Goal: Information Seeking & Learning: Learn about a topic

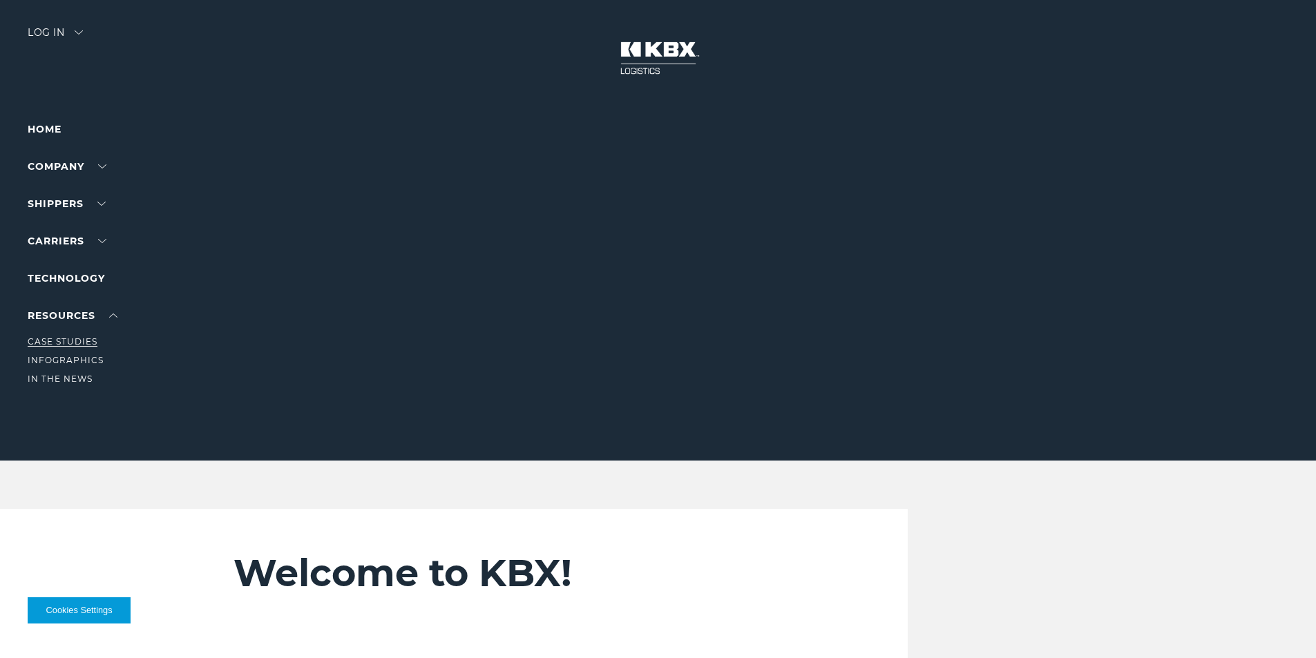
click at [82, 346] on link "Case Studies" at bounding box center [63, 341] width 70 height 10
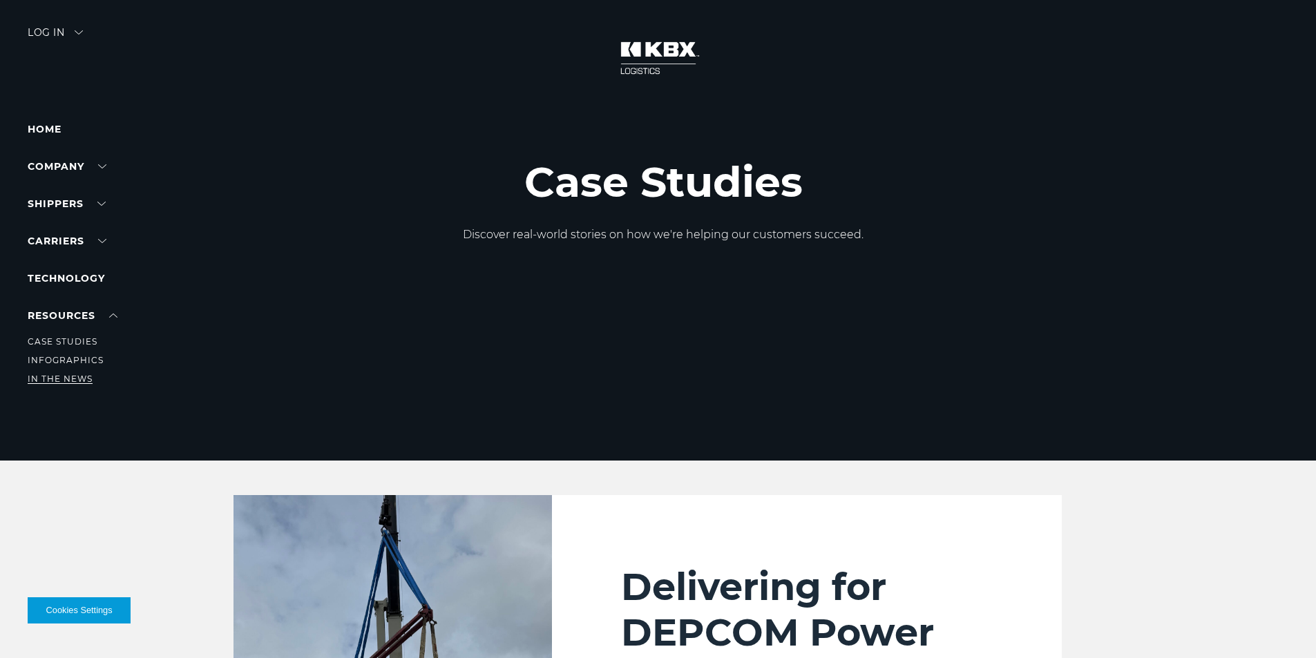
click at [57, 374] on link "In The News" at bounding box center [60, 379] width 65 height 10
click at [86, 362] on link "Infographics" at bounding box center [66, 360] width 76 height 10
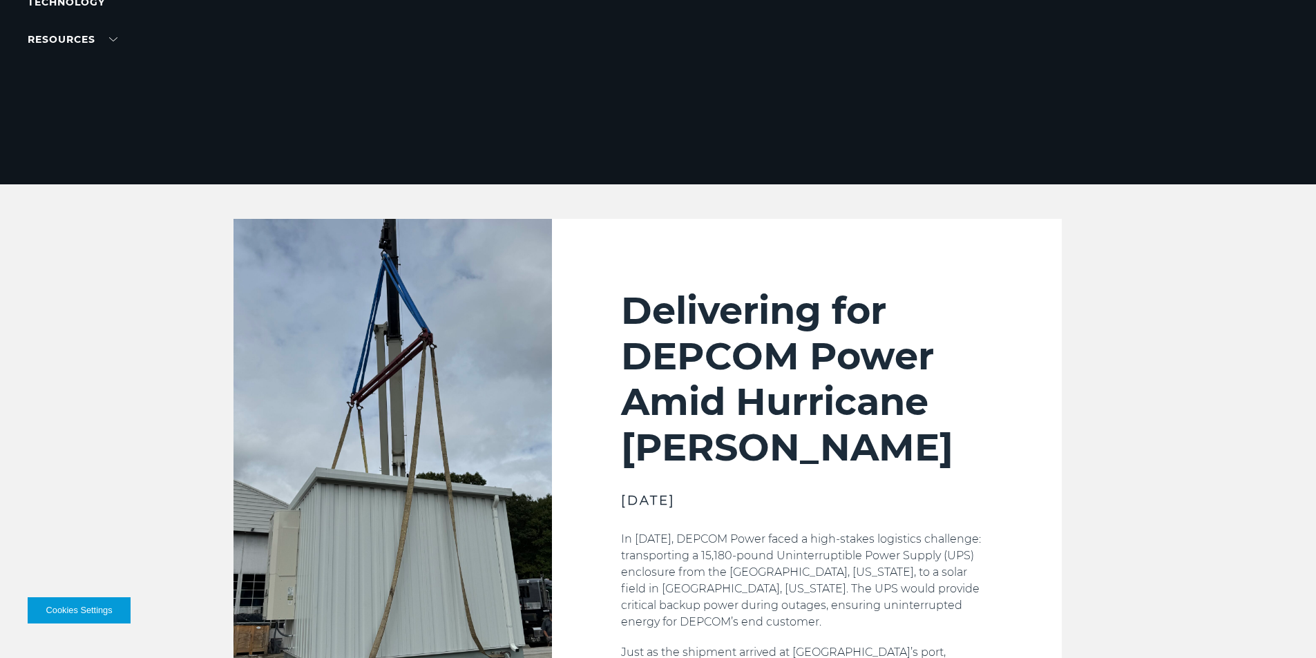
click at [756, 309] on h2 "Delivering for DEPCOM Power Amid Hurricane Milton" at bounding box center [807, 379] width 372 height 182
click at [751, 311] on h2 "Delivering for DEPCOM Power Amid Hurricane Milton" at bounding box center [807, 379] width 372 height 182
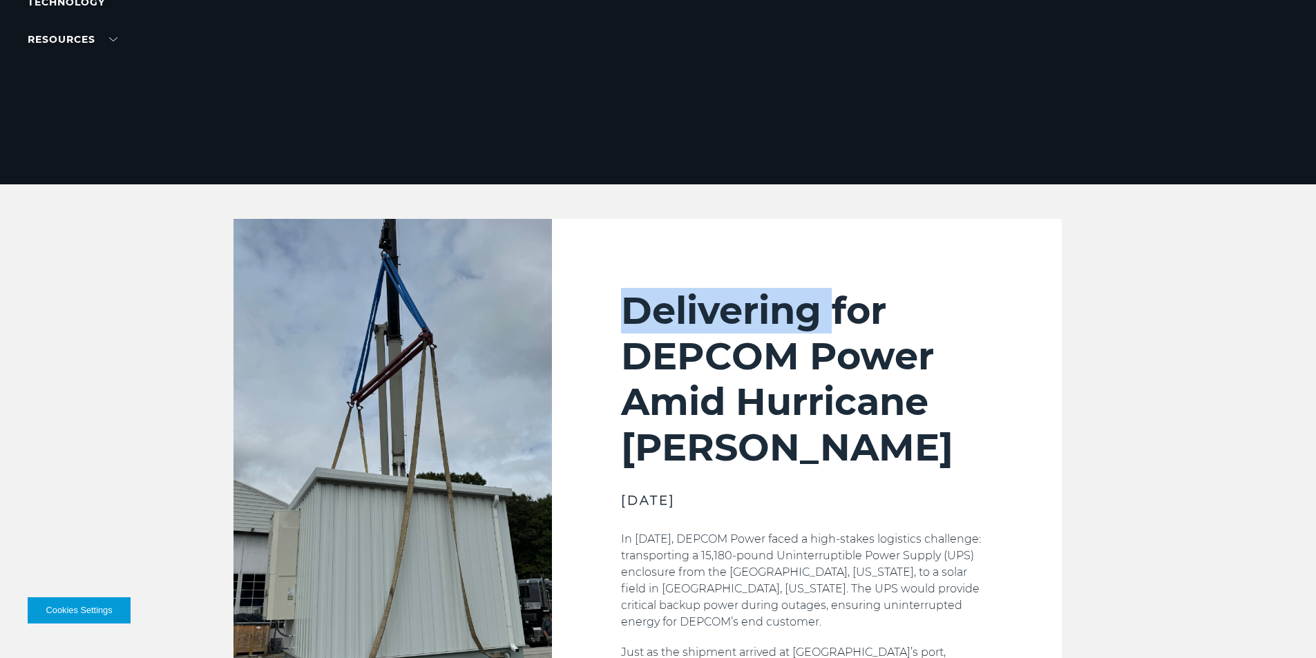
click at [751, 311] on h2 "Delivering for DEPCOM Power Amid Hurricane Milton" at bounding box center [807, 379] width 372 height 182
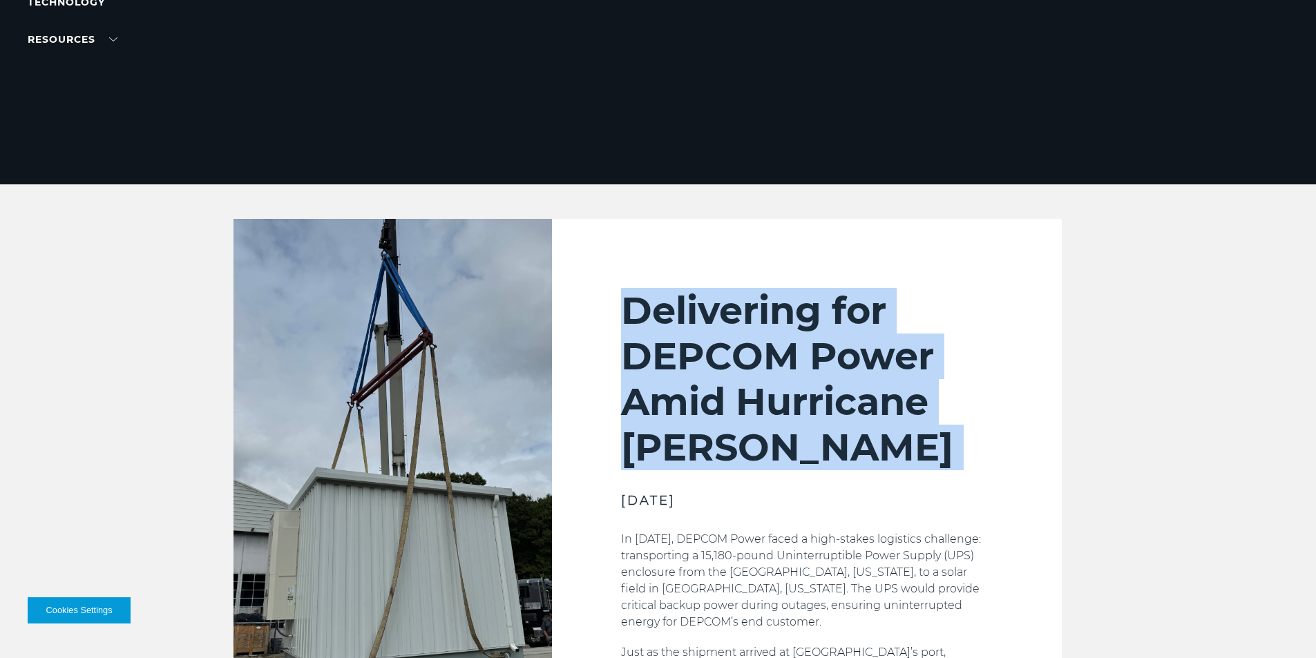
click at [751, 311] on h2 "Delivering for DEPCOM Power Amid Hurricane Milton" at bounding box center [807, 379] width 372 height 182
click at [644, 314] on h2 "Delivering for DEPCOM Power Amid Hurricane Milton" at bounding box center [807, 379] width 372 height 182
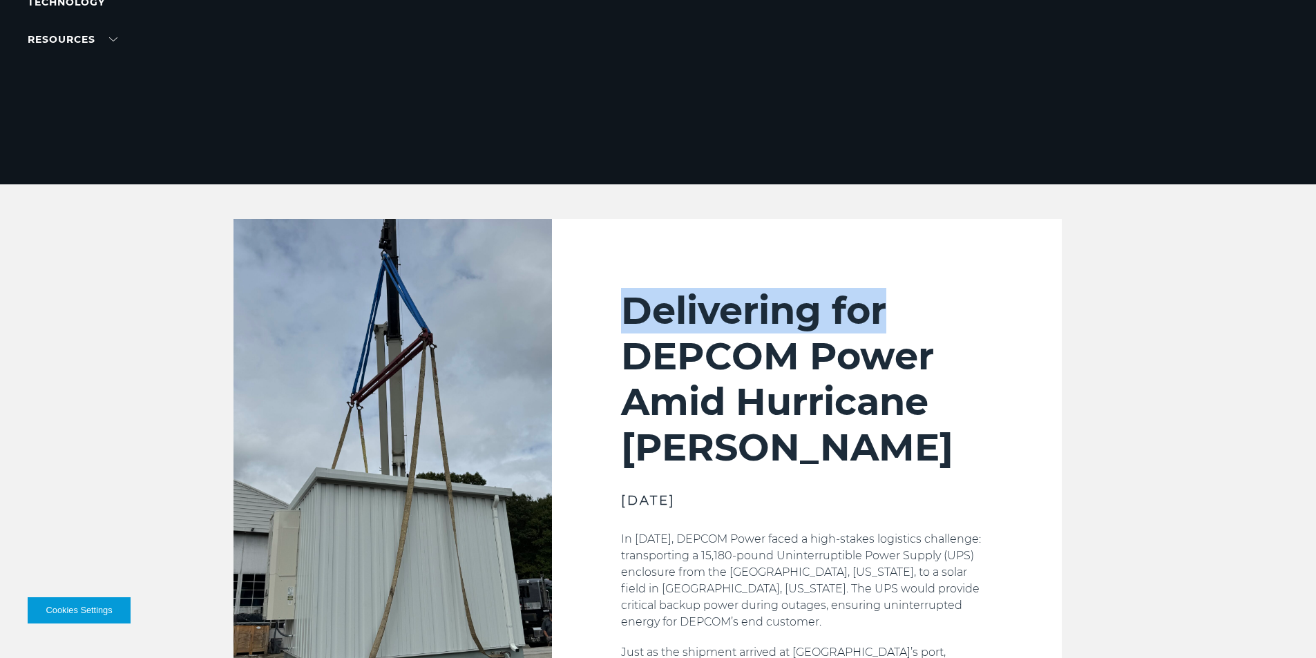
drag, startPoint x: 631, startPoint y: 314, endPoint x: 935, endPoint y: 300, distance: 304.3
click at [935, 300] on h2 "Delivering for DEPCOM Power Amid Hurricane Milton" at bounding box center [807, 379] width 372 height 182
copy h2 "Delivering for"
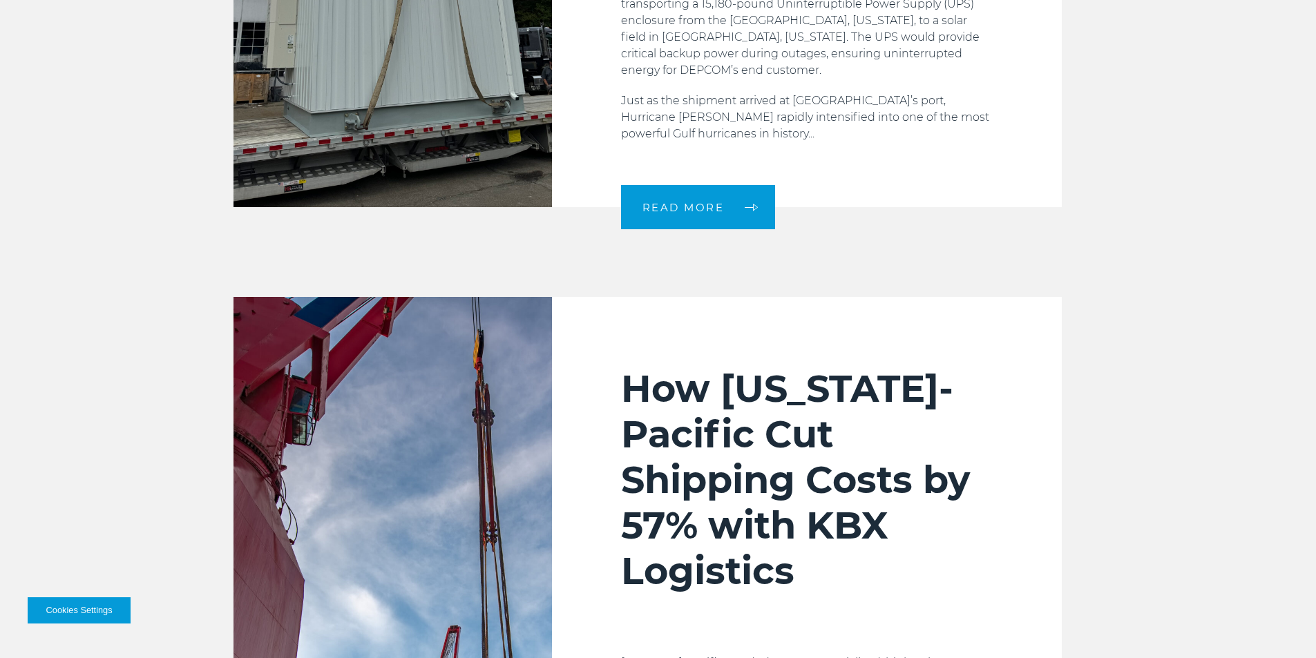
scroll to position [898, 0]
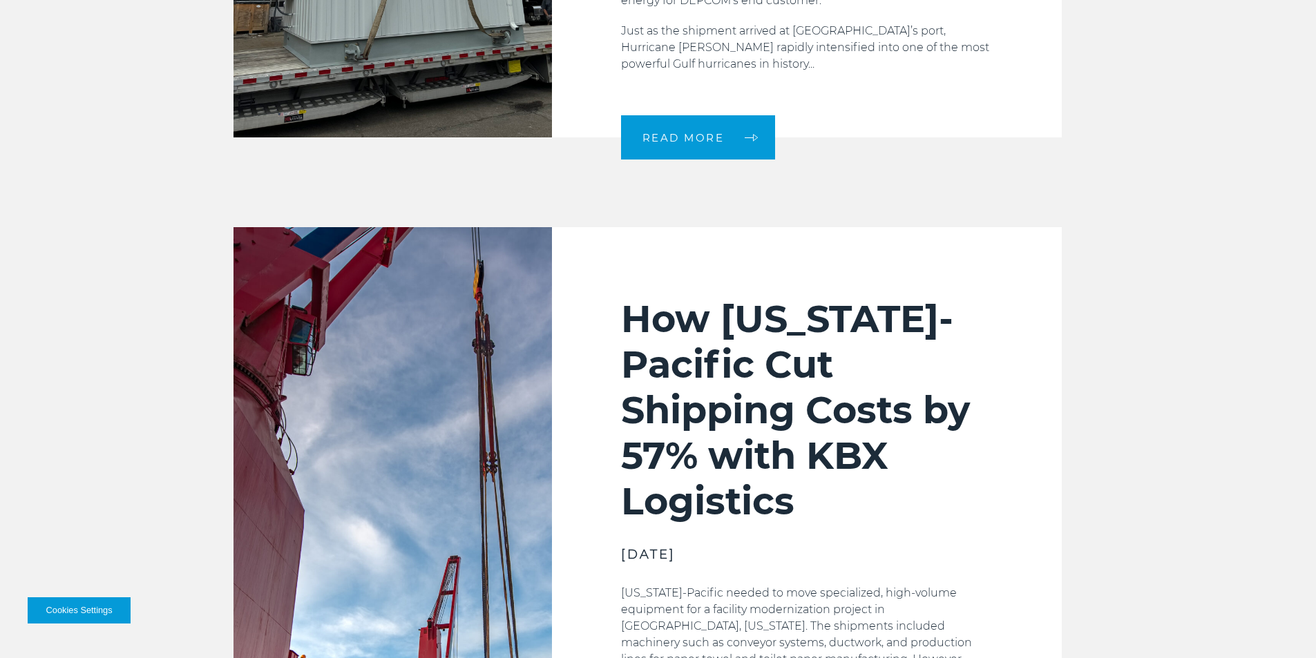
click at [693, 316] on h2 "How Georgia-Pacific Cut Shipping Costs by 57% with KBX Logistics" at bounding box center [807, 410] width 372 height 228
click at [692, 316] on h2 "How [US_STATE]-Pacific Cut Shipping Costs by 57% with KBX Logistics" at bounding box center [807, 410] width 372 height 228
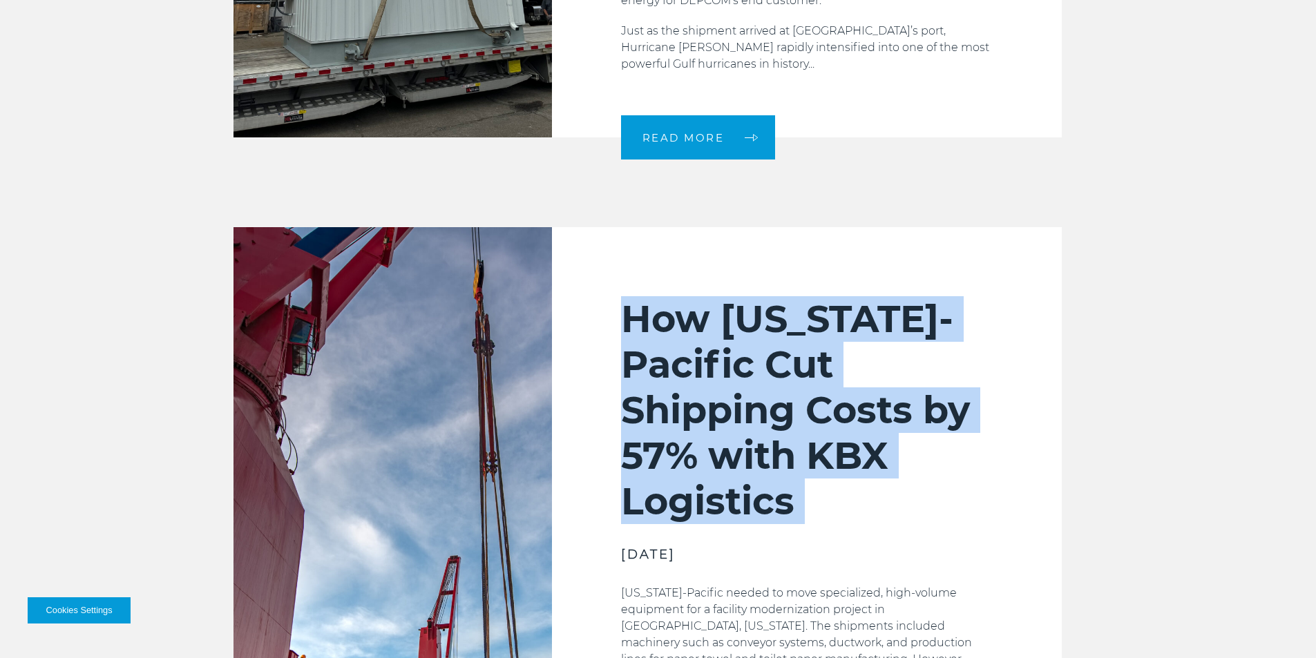
click at [692, 316] on h2 "How [US_STATE]-Pacific Cut Shipping Costs by 57% with KBX Logistics" at bounding box center [807, 410] width 372 height 228
copy div "How [US_STATE]-Pacific Cut Shipping Costs by 57% with KBX Logistics"
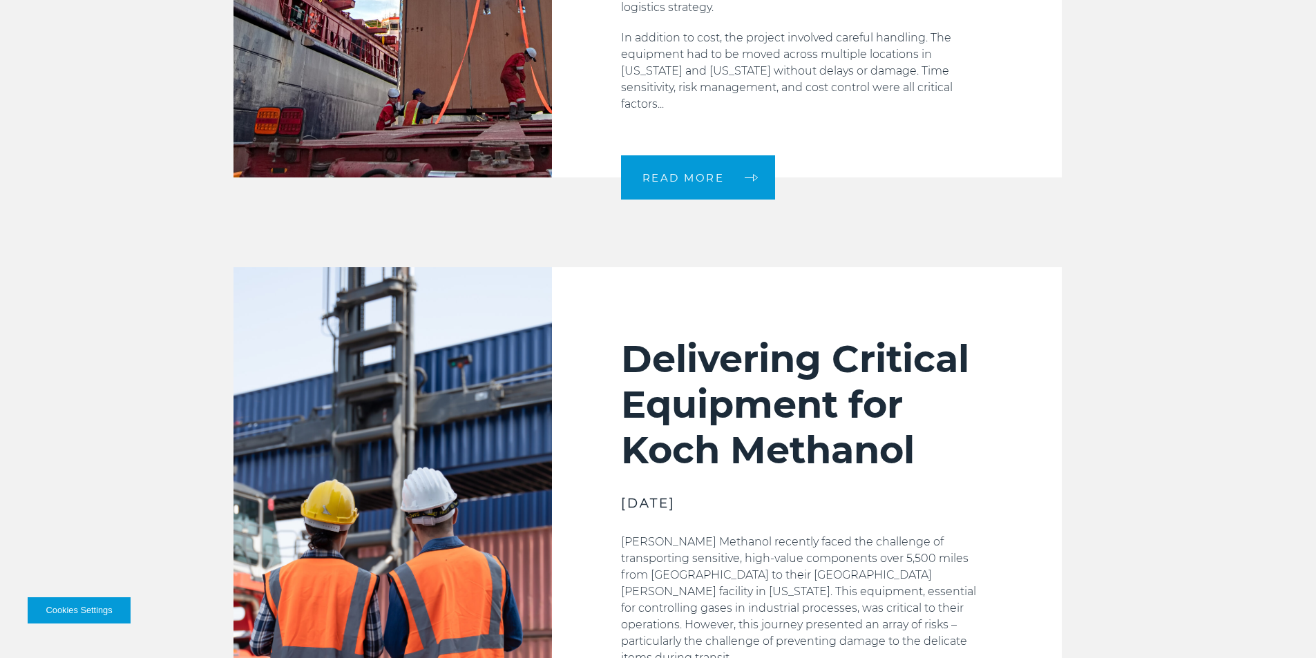
scroll to position [1727, 0]
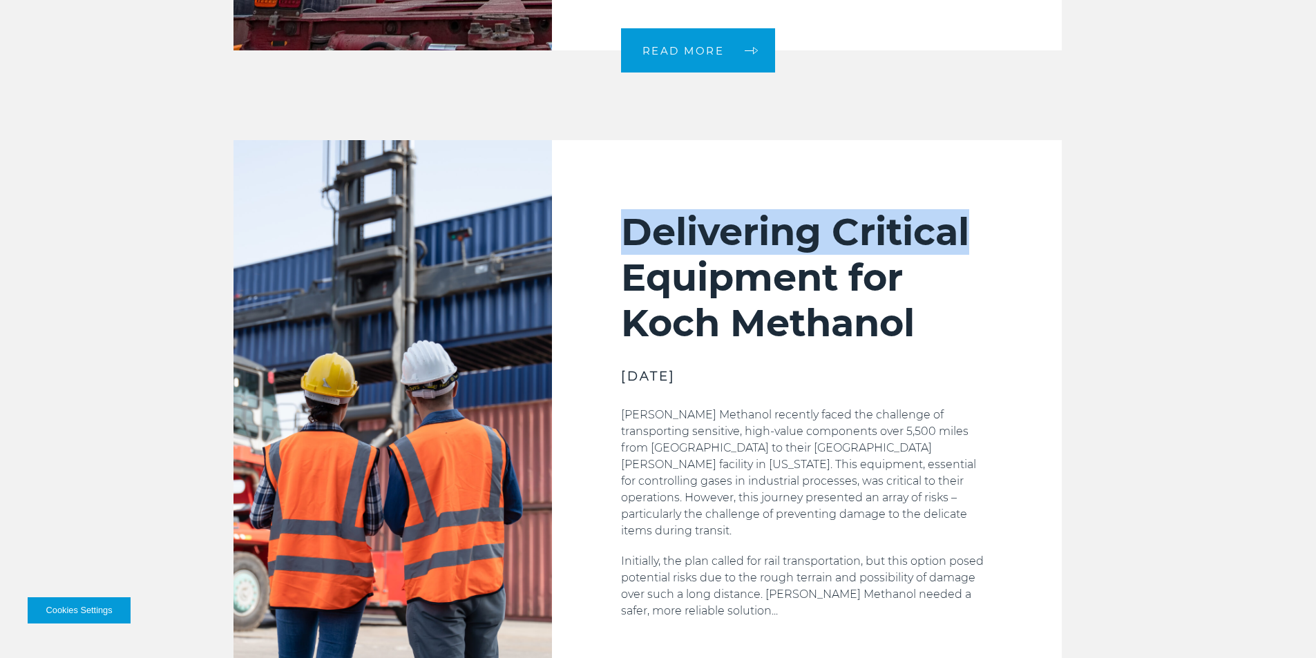
drag, startPoint x: 628, startPoint y: 197, endPoint x: 1073, endPoint y: 197, distance: 444.8
click at [1073, 197] on section "Delivering Critical Equipment for Koch Methanol JANUARY 2025 Koch Methanol rece…" at bounding box center [658, 412] width 850 height 544
copy h2 "Delivering Critical"
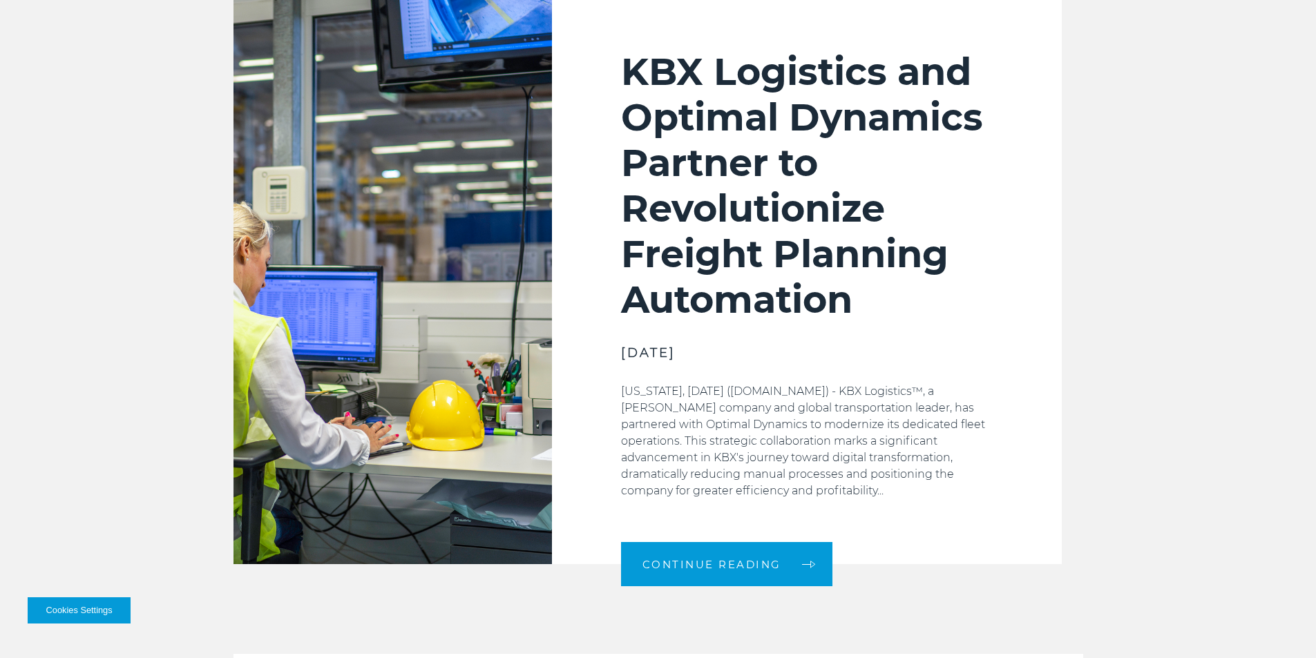
scroll to position [414, 0]
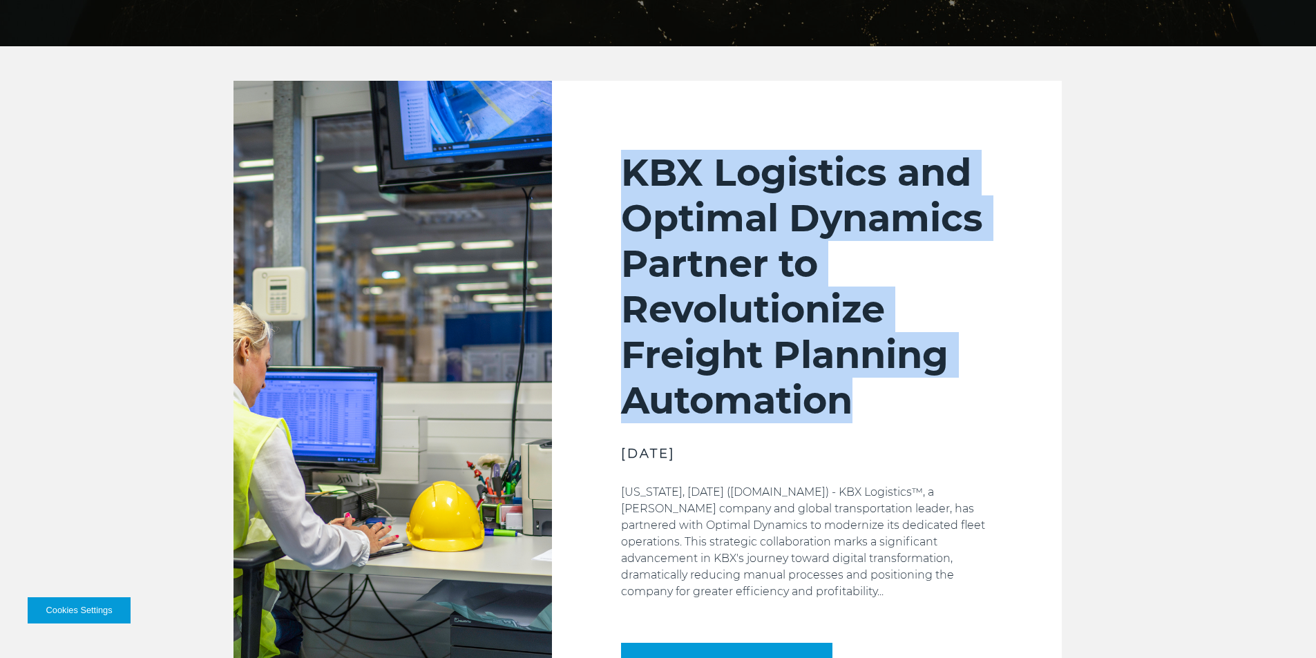
drag, startPoint x: 623, startPoint y: 174, endPoint x: 900, endPoint y: 381, distance: 345.5
click at [900, 381] on h2 "KBX Logistics and Optimal Dynamics Partner to Revolutionize Freight Planning Au…" at bounding box center [807, 287] width 372 height 274
copy h2 "KBX Logistics and Optimal Dynamics Partner to Revolutionize Freight Planning Au…"
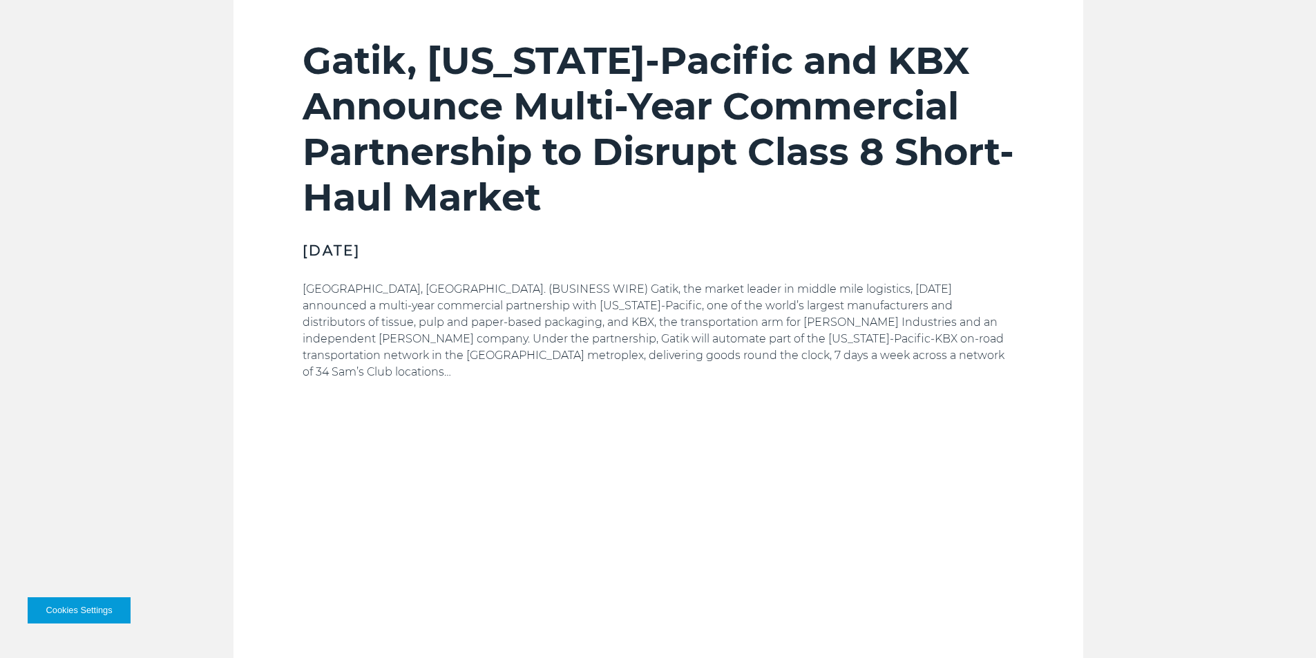
scroll to position [1036, 0]
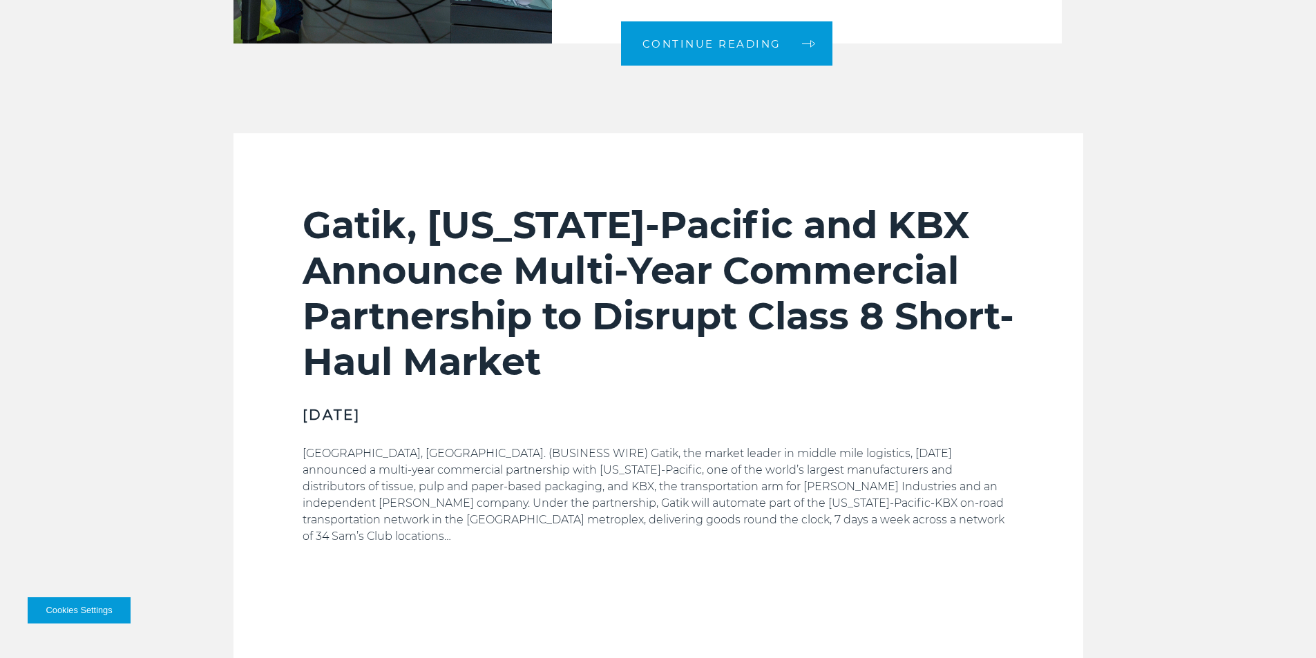
click at [510, 222] on h2 "Gatik, Georgia-Pacific and KBX Announce Multi-Year Commercial Partnership to Di…" at bounding box center [658, 293] width 711 height 182
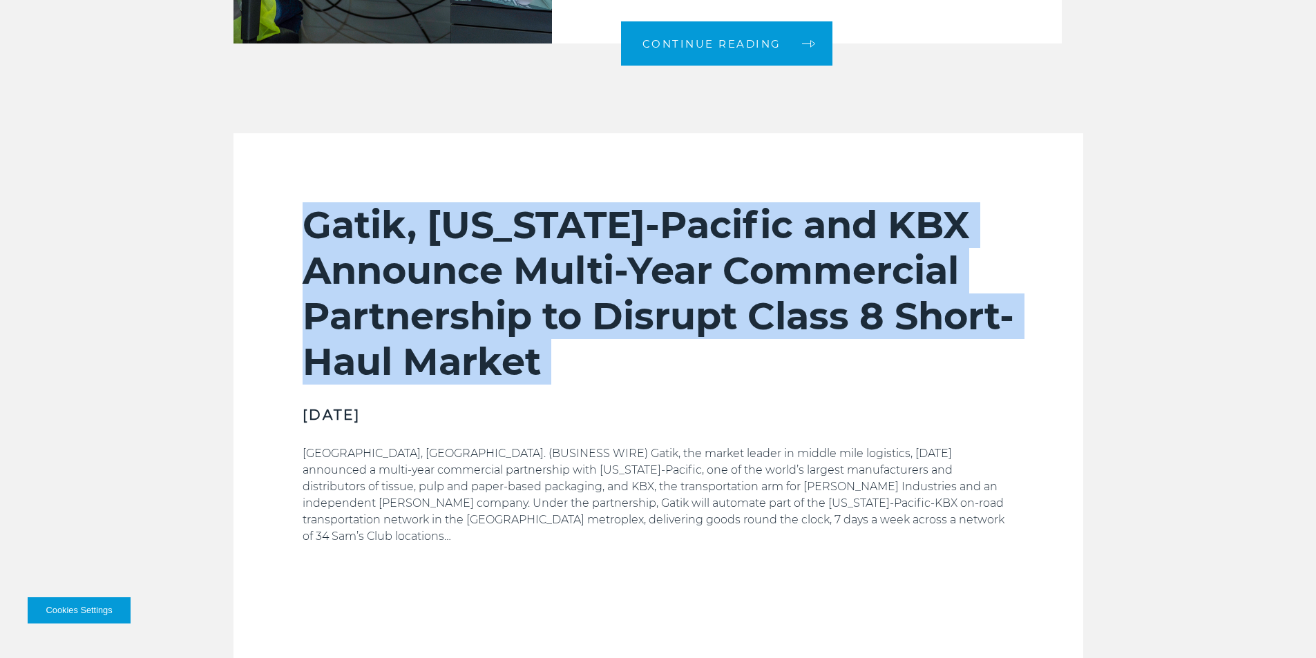
click at [510, 222] on h2 "Gatik, Georgia-Pacific and KBX Announce Multi-Year Commercial Partnership to Di…" at bounding box center [658, 293] width 711 height 182
copy div "Gatik, Georgia-Pacific and KBX Announce Multi-Year Commercial Partnership to Di…"
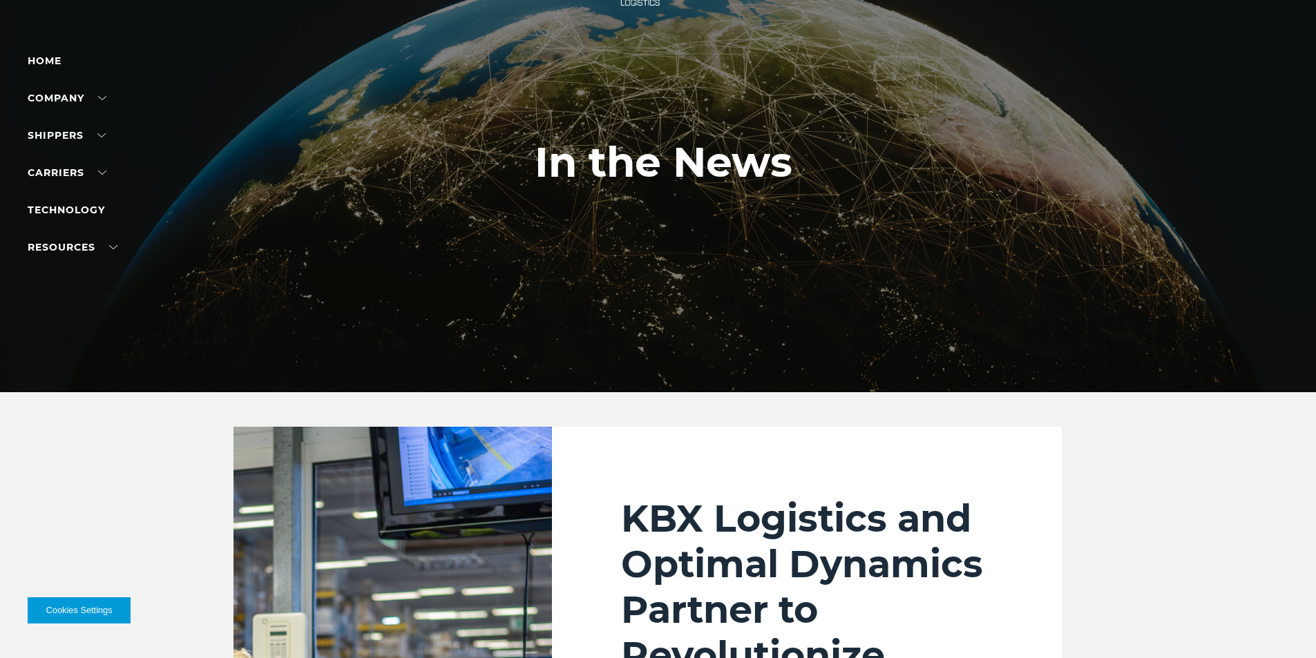
scroll to position [0, 0]
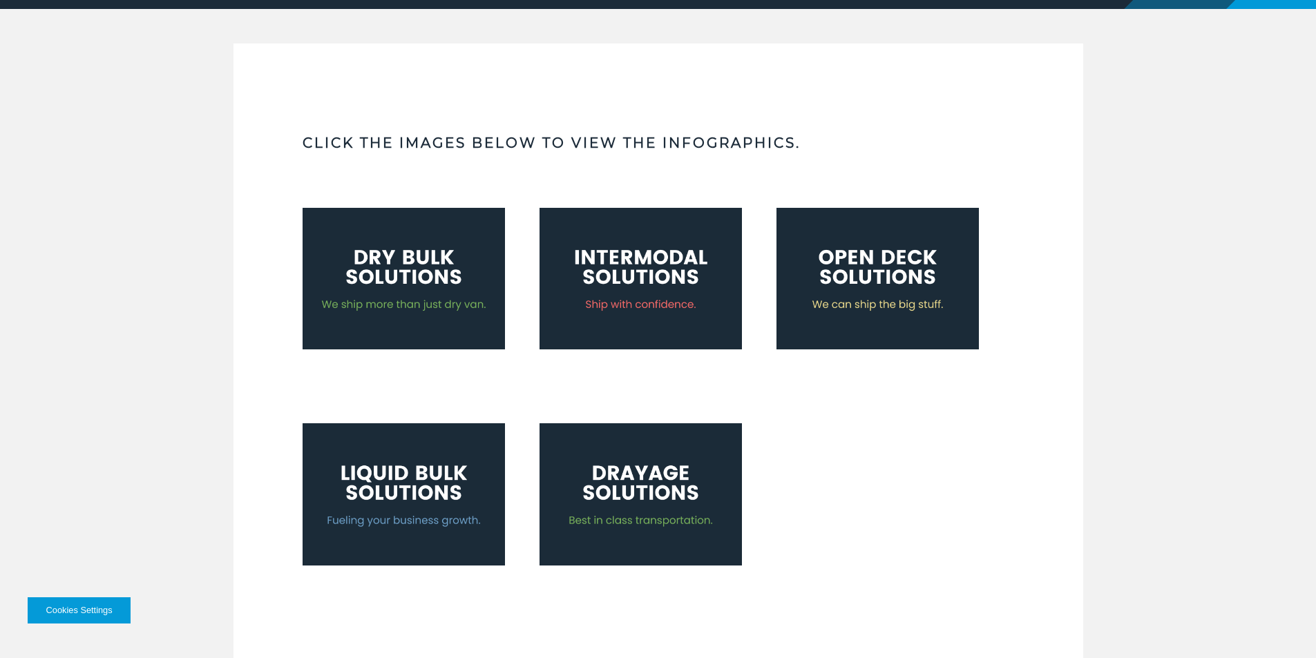
scroll to position [345, 0]
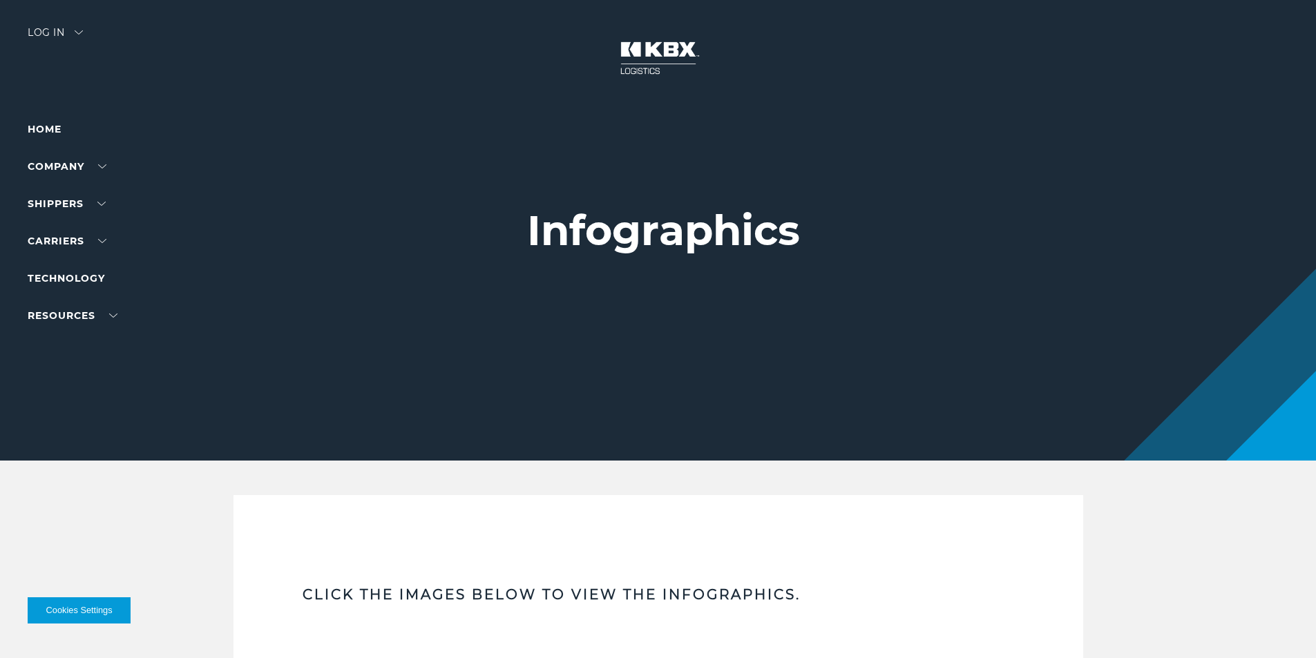
scroll to position [622, 0]
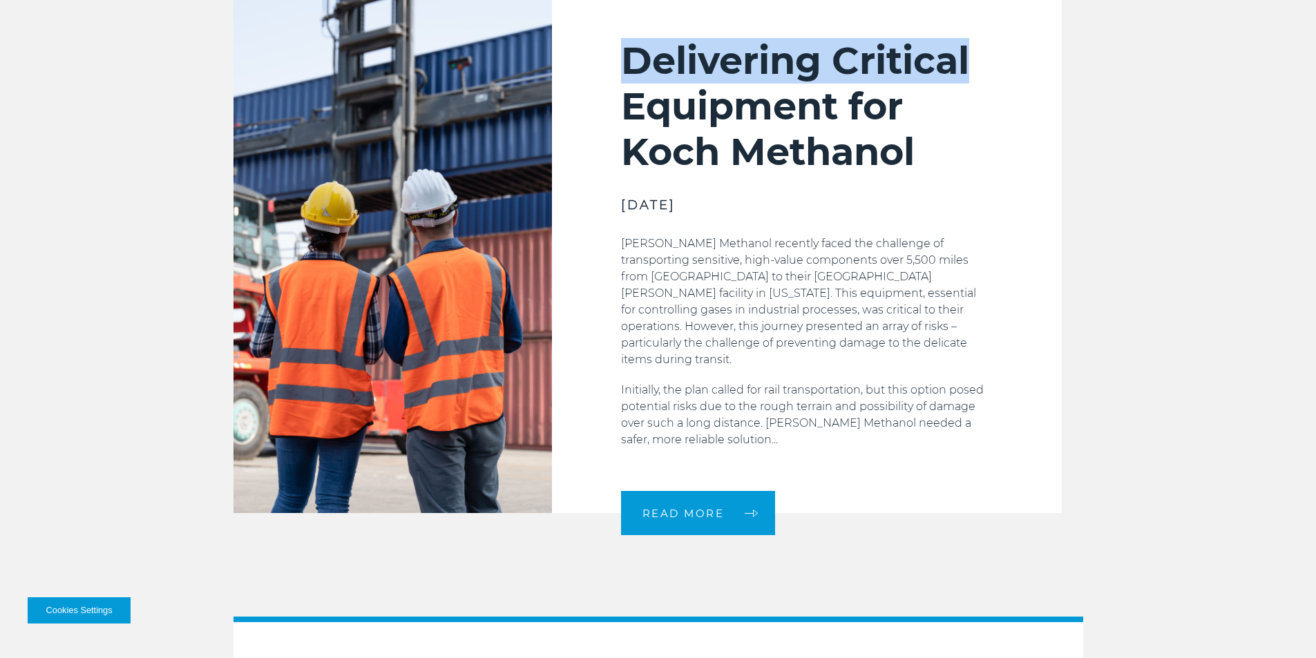
scroll to position [1759, 0]
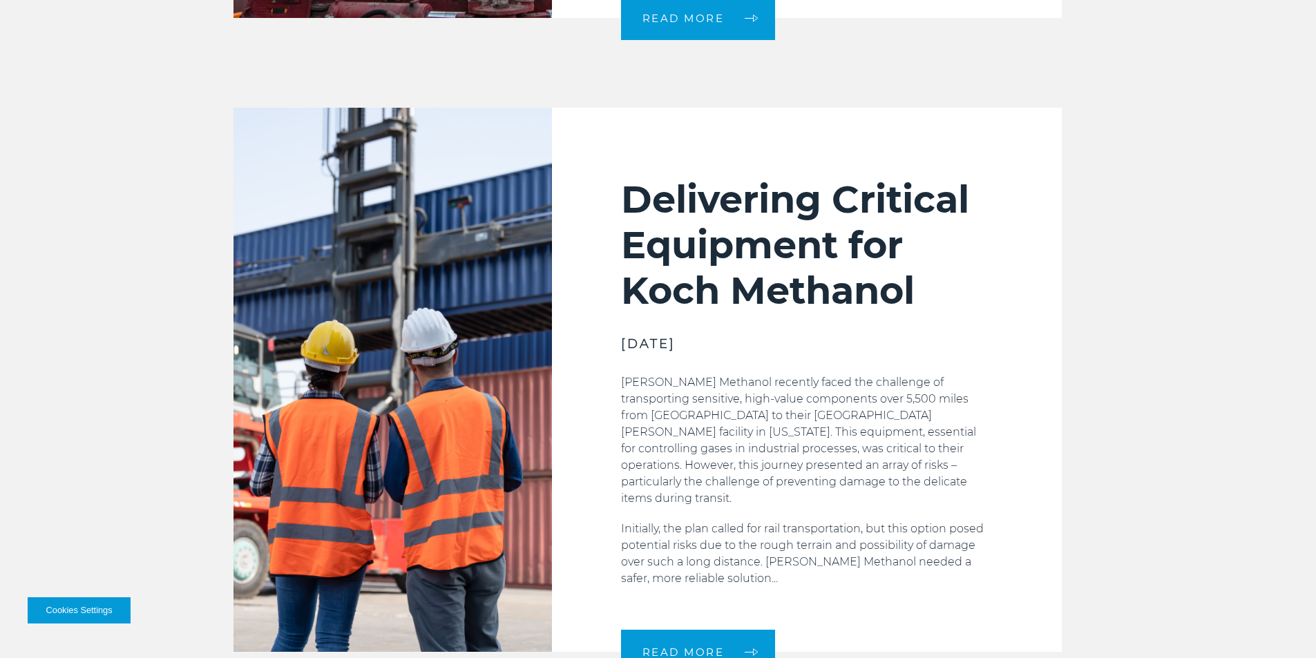
click at [689, 236] on h2 "Delivering Critical Equipment for Koch Methanol" at bounding box center [807, 245] width 372 height 137
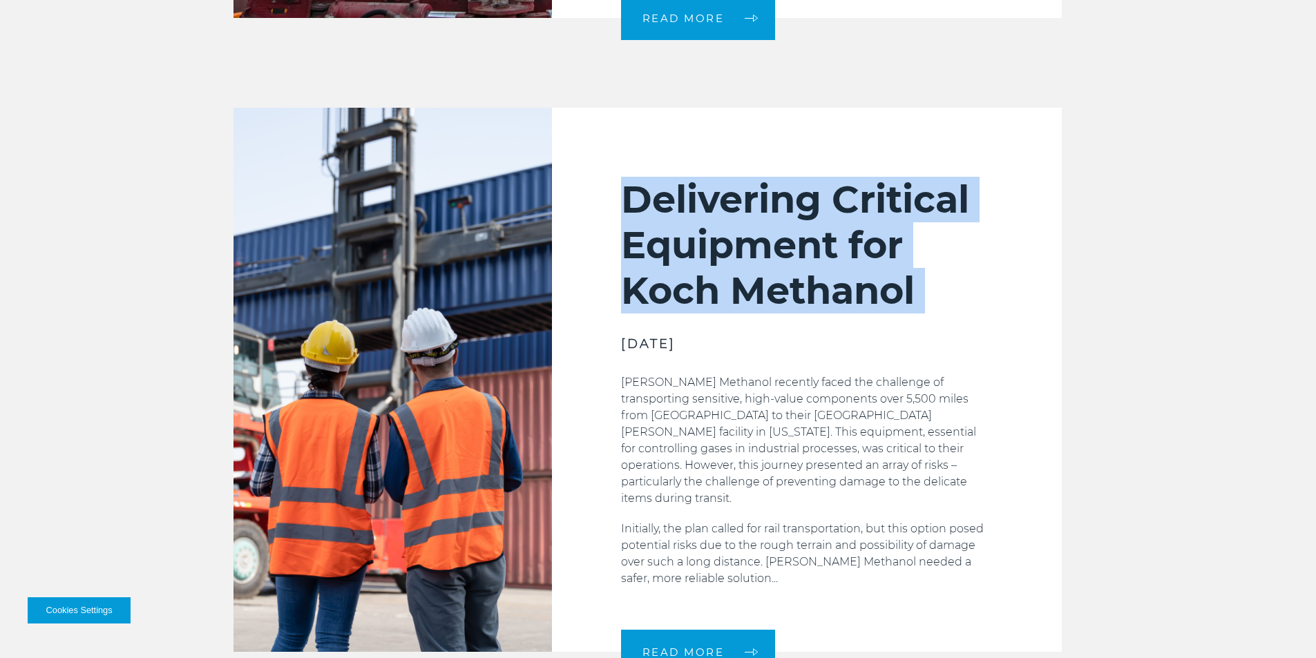
click at [689, 236] on h2 "Delivering Critical Equipment for Koch Methanol" at bounding box center [807, 245] width 372 height 137
copy div "Delivering Critical Equipment for Koch Methanol"
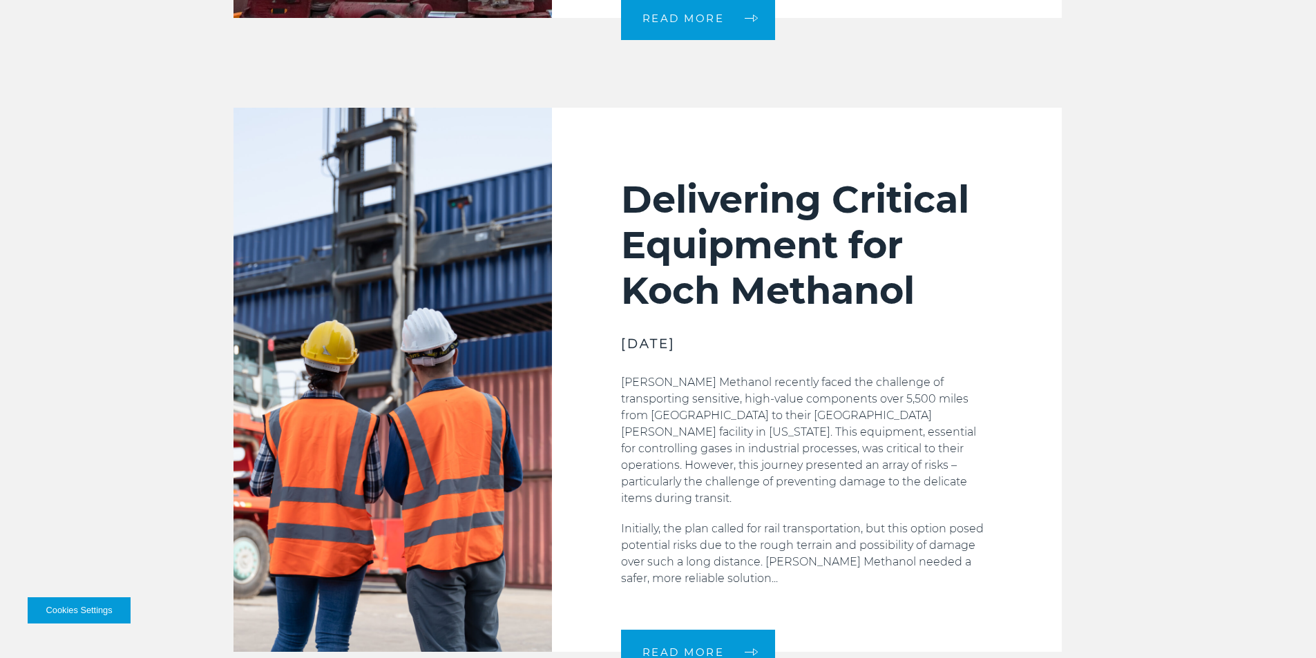
click at [820, 384] on p "[PERSON_NAME] Methanol recently faced the challenge of transporting sensitive, …" at bounding box center [807, 440] width 372 height 133
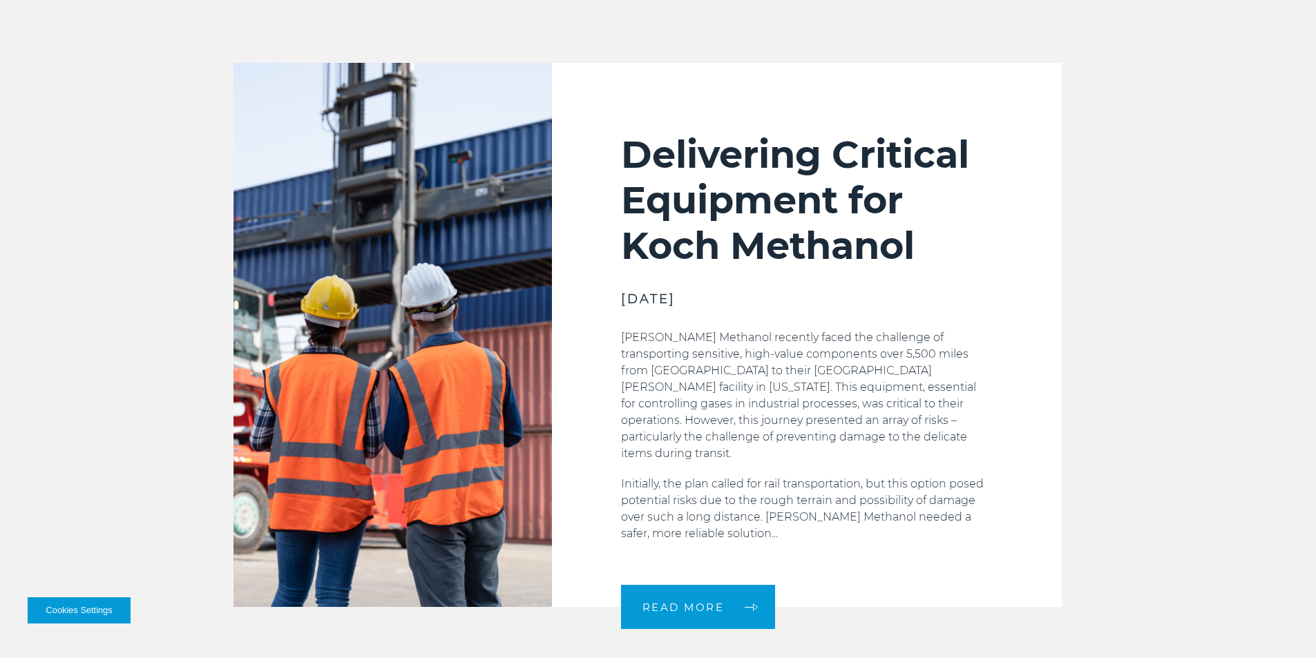
scroll to position [1828, 0]
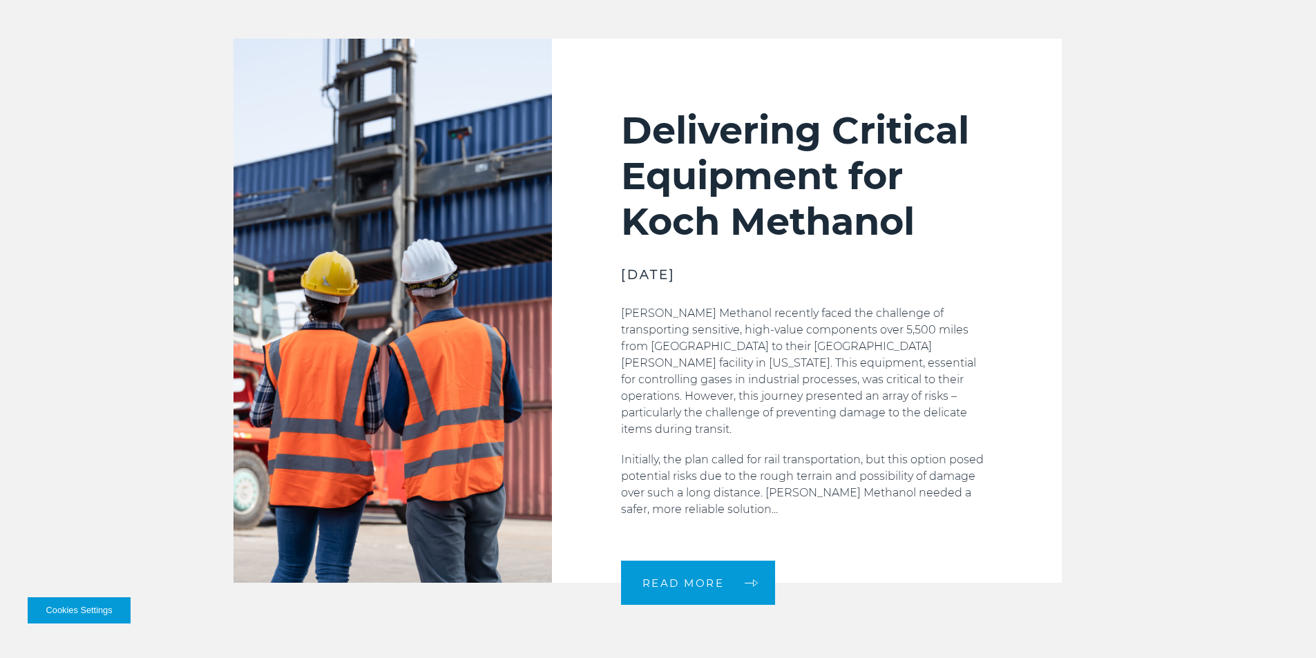
drag, startPoint x: 630, startPoint y: 91, endPoint x: 1032, endPoint y: 221, distance: 422.5
click at [1032, 221] on div "Delivering Critical Equipment for [PERSON_NAME] Methanol [DATE] [PERSON_NAME] M…" at bounding box center [807, 311] width 510 height 544
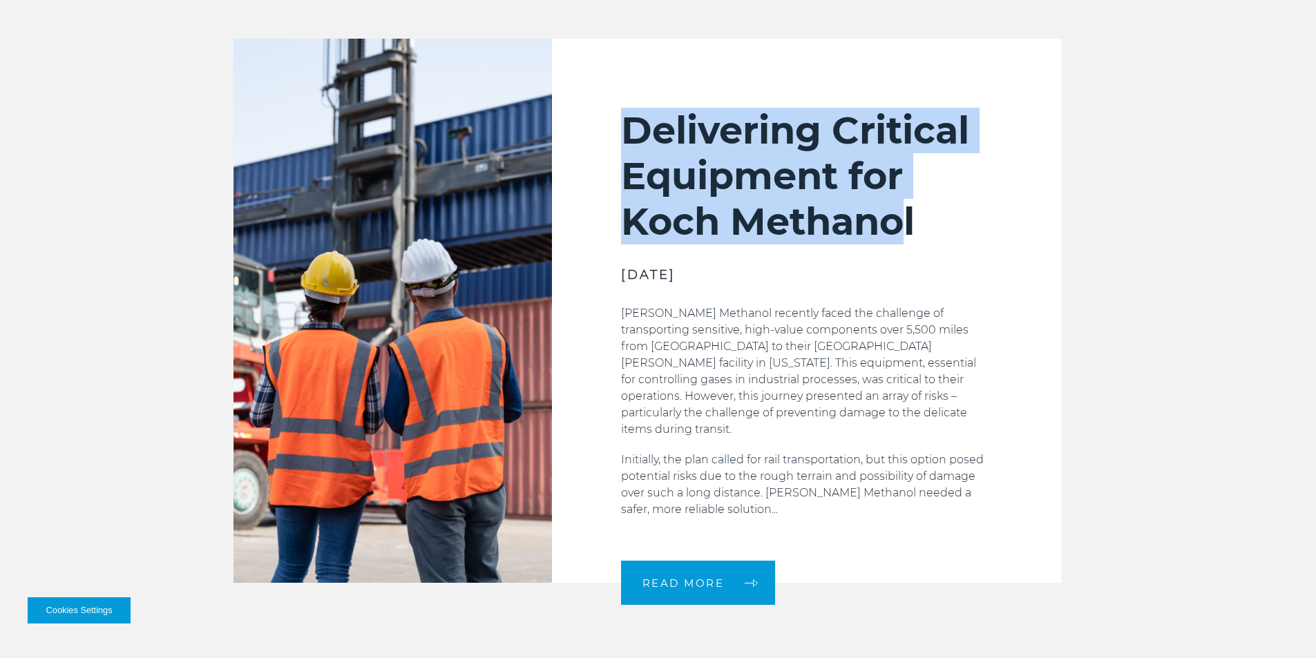
click at [901, 171] on h2 "Delivering Critical Equipment for Koch Methanol" at bounding box center [807, 176] width 372 height 137
copy h2 "Delivering Critical Equipment for Koch Methanol"
